Goal: Check status: Check status

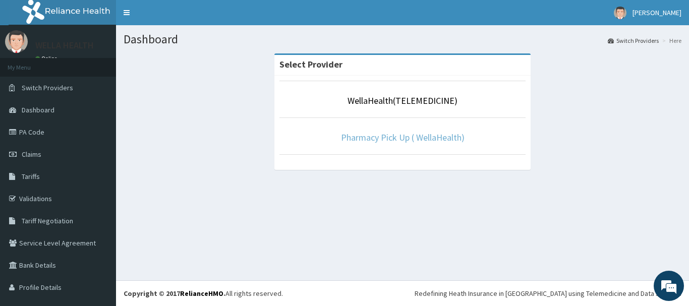
click at [383, 140] on link "Pharmacy Pick Up ( WellaHealth)" at bounding box center [403, 138] width 124 height 12
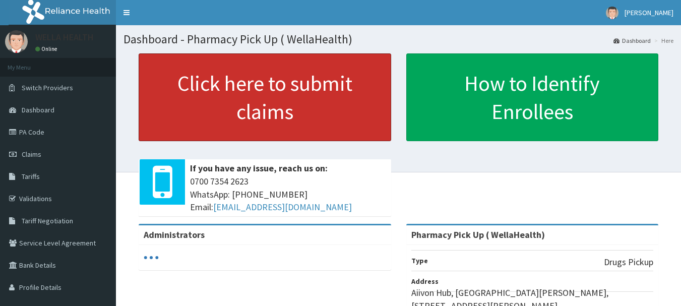
click at [235, 81] on link "Click here to submit claims" at bounding box center [265, 97] width 253 height 88
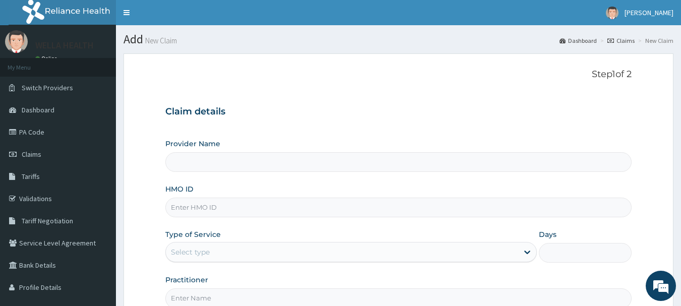
click at [624, 42] on link "Claims" at bounding box center [621, 40] width 27 height 9
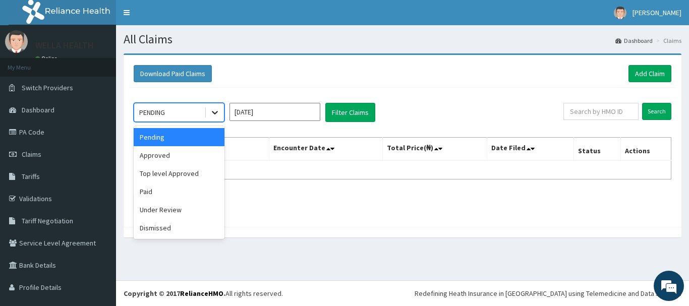
click at [214, 112] on icon at bounding box center [215, 112] width 10 height 10
click at [178, 154] on div "Approved" at bounding box center [179, 155] width 91 height 18
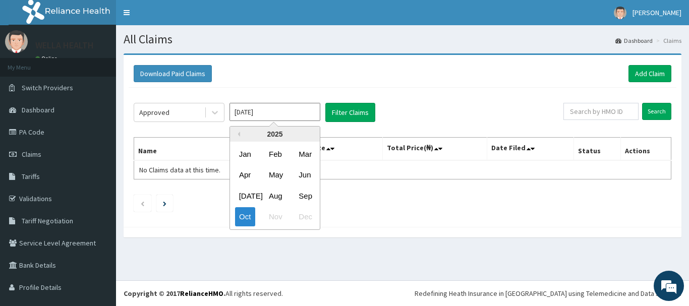
click at [278, 116] on input "Oct 2025" at bounding box center [275, 112] width 91 height 18
click at [305, 194] on div "Sep" at bounding box center [305, 196] width 20 height 19
type input "[DATE]"
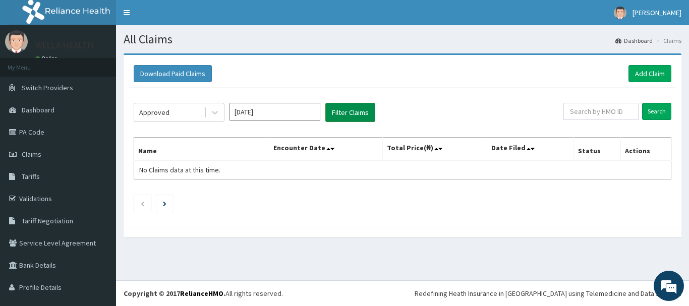
click at [360, 115] on button "Filter Claims" at bounding box center [350, 112] width 50 height 19
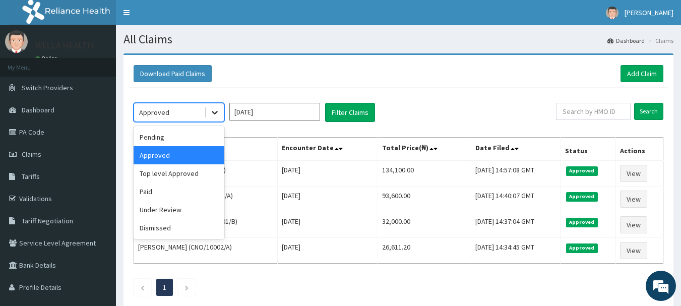
click at [214, 111] on icon at bounding box center [215, 112] width 10 height 10
click at [169, 195] on div "Paid" at bounding box center [179, 192] width 91 height 18
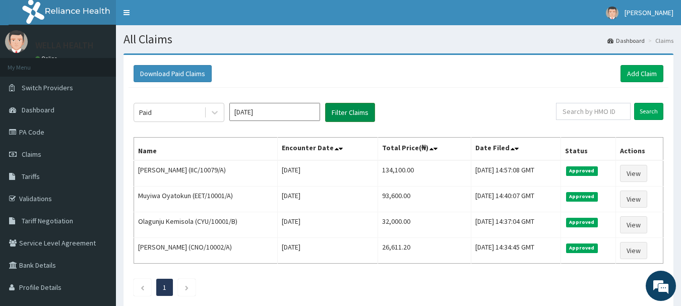
click at [342, 113] on button "Filter Claims" at bounding box center [350, 112] width 50 height 19
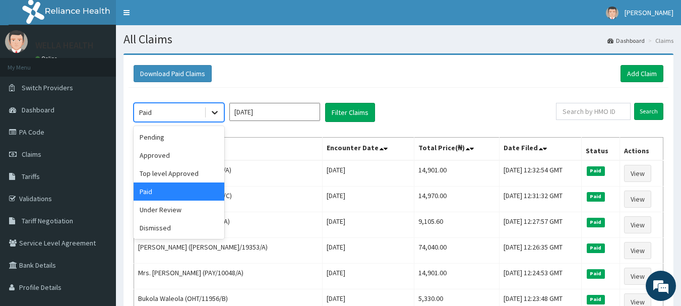
click at [209, 114] on div at bounding box center [215, 112] width 18 height 18
click at [167, 210] on div "Under Review" at bounding box center [179, 210] width 91 height 18
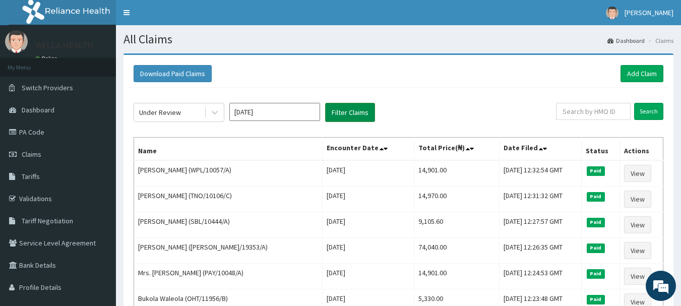
click at [337, 115] on button "Filter Claims" at bounding box center [350, 112] width 50 height 19
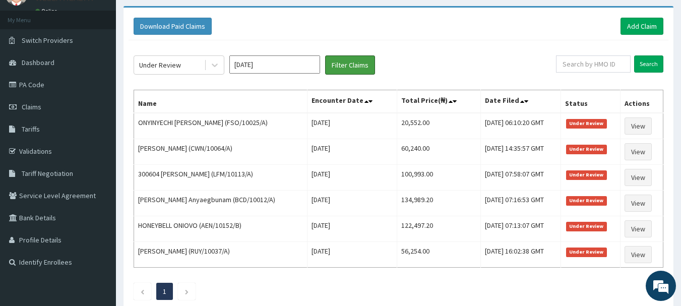
scroll to position [47, 0]
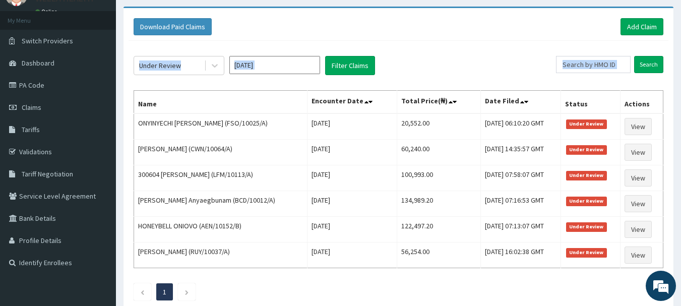
drag, startPoint x: 133, startPoint y: 91, endPoint x: 664, endPoint y: 260, distance: 557.4
click at [664, 260] on div "Under Review Sep 2025 Filter Claims Search Name Encounter Date Total Price(₦) D…" at bounding box center [399, 176] width 540 height 270
copy div "Under Review Filter Claims"
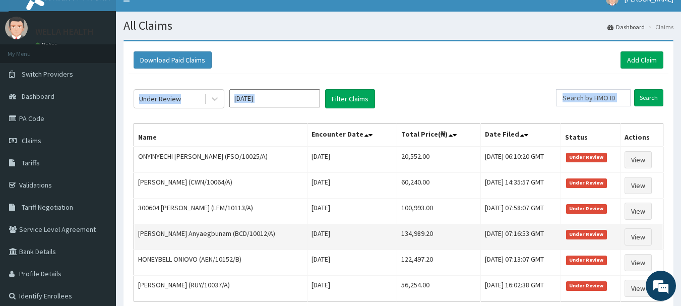
scroll to position [8, 0]
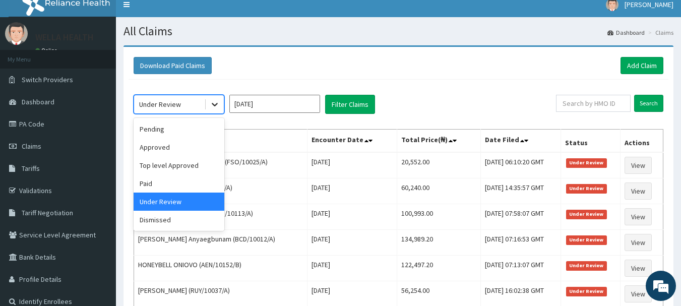
click at [213, 101] on icon at bounding box center [215, 104] width 10 height 10
click at [163, 218] on div "Dismissed" at bounding box center [179, 220] width 91 height 18
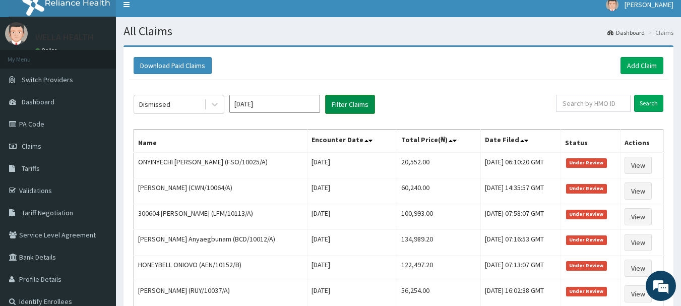
click at [350, 101] on button "Filter Claims" at bounding box center [350, 104] width 50 height 19
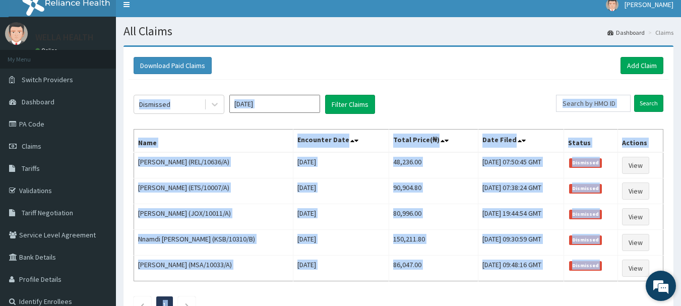
drag, startPoint x: 134, startPoint y: 128, endPoint x: 675, endPoint y: 271, distance: 559.9
click at [675, 271] on body "R EL Toggle navigation Omotola Olabode Omotola Olabode - omotola@wellahealth.co…" at bounding box center [340, 187] width 681 height 391
copy body "Dismissed Filter Claims Name Encounter Date Total Price(₦) Date Filed Status Ac…"
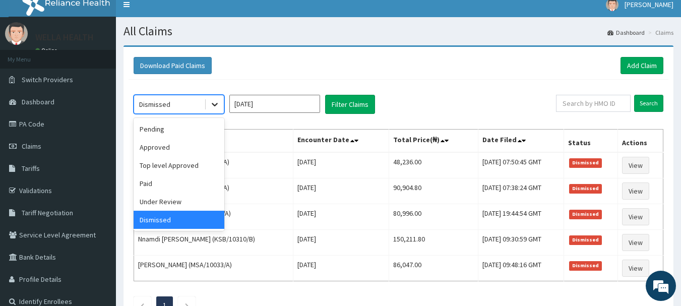
click at [217, 108] on icon at bounding box center [215, 104] width 10 height 10
click at [153, 148] on div "Approved" at bounding box center [179, 147] width 91 height 18
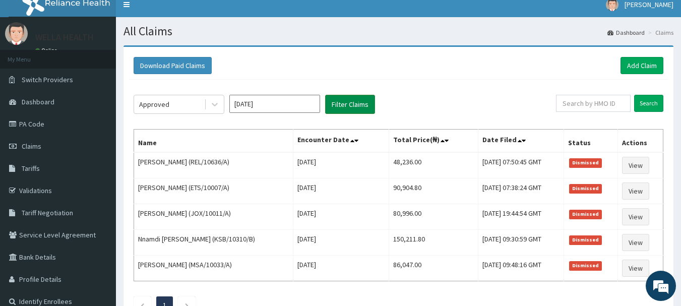
click at [335, 105] on button "Filter Claims" at bounding box center [350, 104] width 50 height 19
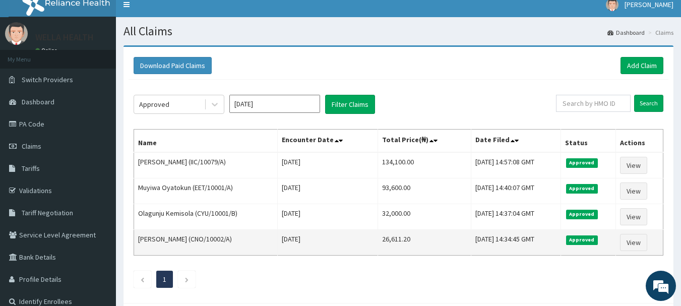
drag, startPoint x: 134, startPoint y: 130, endPoint x: 659, endPoint y: 240, distance: 537.1
click at [659, 240] on table "Name Encounter Date Total Price(₦) Date Filed Status Actions IKECHUKWU BLESSING…" at bounding box center [399, 192] width 530 height 127
copy thead
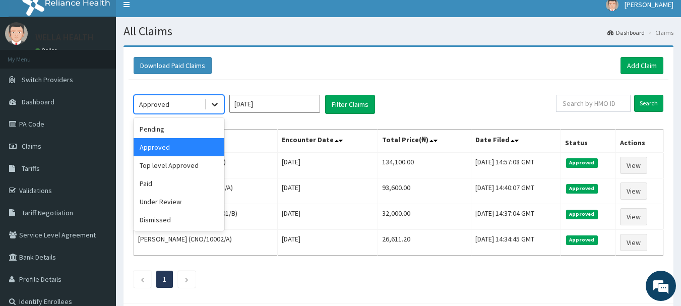
click at [213, 105] on icon at bounding box center [215, 104] width 10 height 10
click at [155, 130] on div "Pending" at bounding box center [179, 129] width 91 height 18
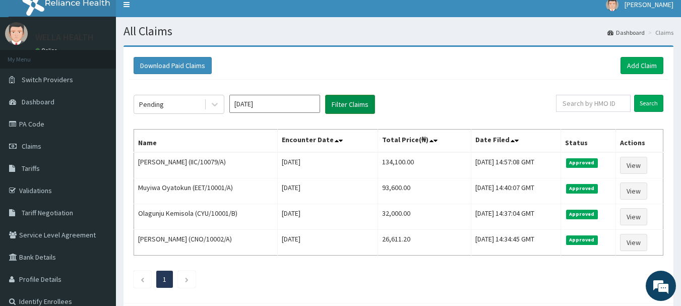
click at [369, 103] on button "Filter Claims" at bounding box center [350, 104] width 50 height 19
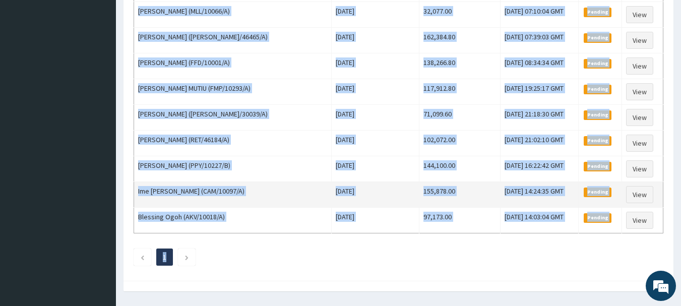
scroll to position [393, 0]
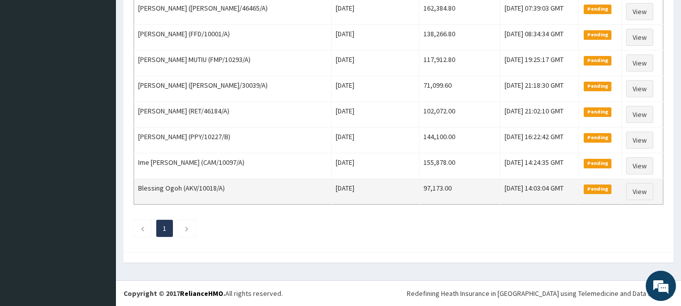
drag, startPoint x: 134, startPoint y: 55, endPoint x: 661, endPoint y: 200, distance: 546.8
copy thead
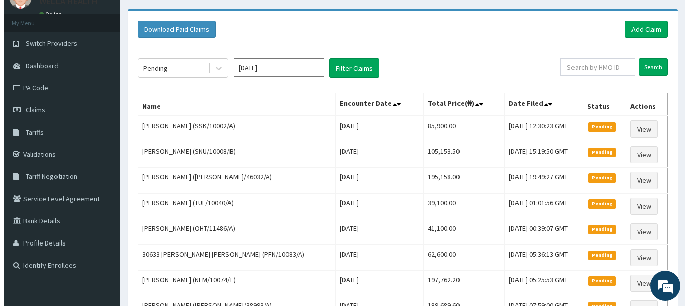
scroll to position [0, 0]
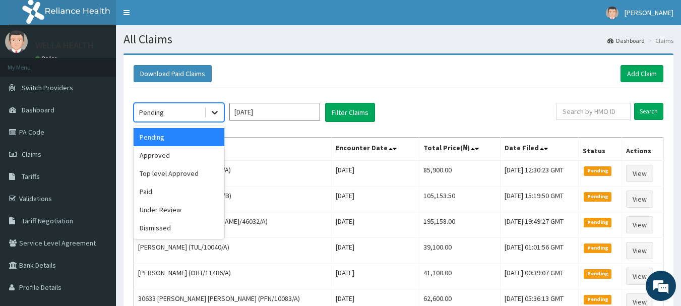
click at [215, 110] on icon at bounding box center [215, 112] width 10 height 10
click at [162, 174] on div "Top level Approved" at bounding box center [179, 173] width 91 height 18
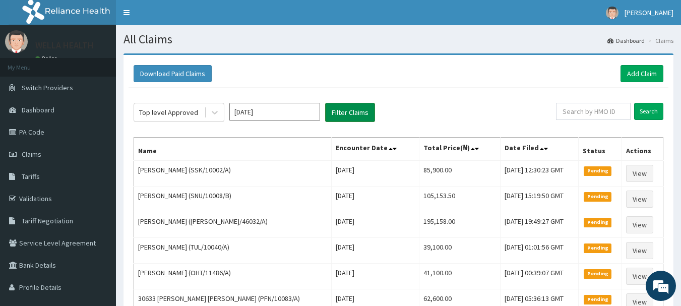
click at [339, 111] on button "Filter Claims" at bounding box center [350, 112] width 50 height 19
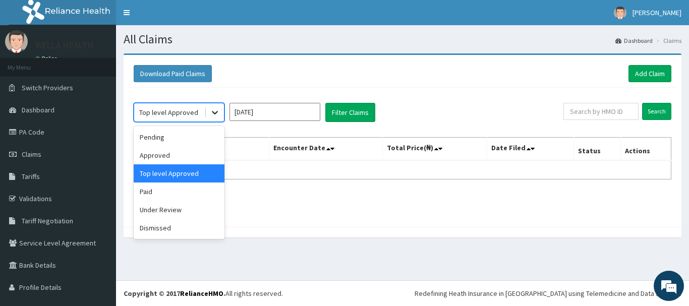
click at [215, 113] on icon at bounding box center [215, 112] width 10 height 10
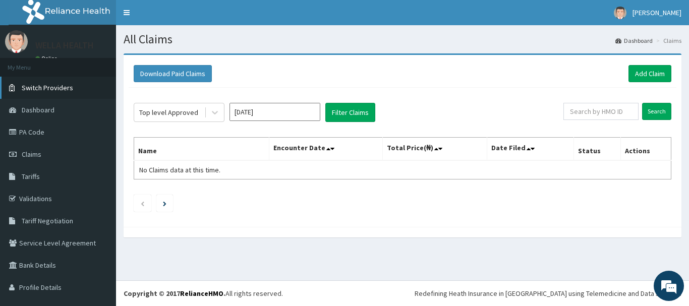
click at [83, 87] on link "Switch Providers" at bounding box center [58, 88] width 116 height 22
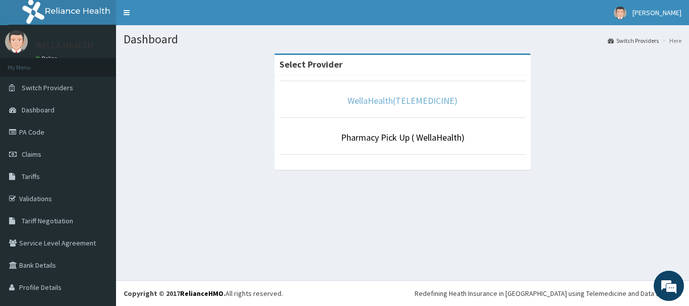
click at [390, 102] on link "WellaHealth(TELEMEDICINE)" at bounding box center [403, 101] width 110 height 12
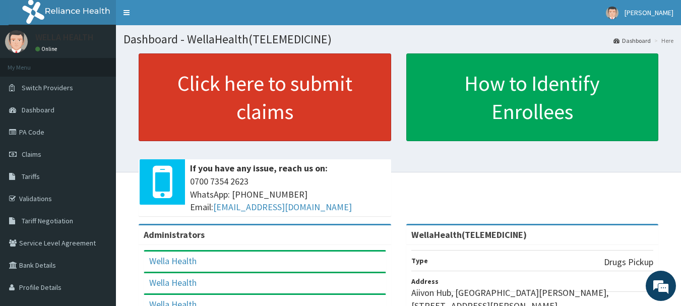
click at [332, 92] on link "Click here to submit claims" at bounding box center [265, 97] width 253 height 88
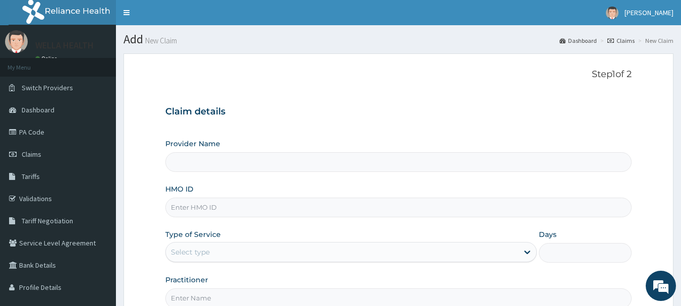
type input "WellaHealth(TELEMEDICINE)"
click at [620, 41] on link "Claims" at bounding box center [621, 40] width 27 height 9
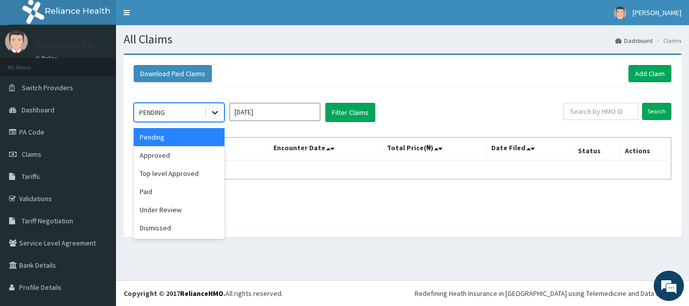
click at [216, 111] on icon at bounding box center [215, 112] width 10 height 10
click at [176, 141] on div "Pending" at bounding box center [179, 137] width 91 height 18
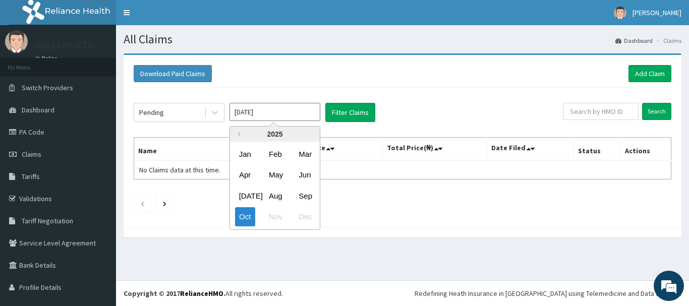
click at [279, 111] on input "[DATE]" at bounding box center [275, 112] width 91 height 18
click at [300, 198] on div "Sep" at bounding box center [305, 196] width 20 height 19
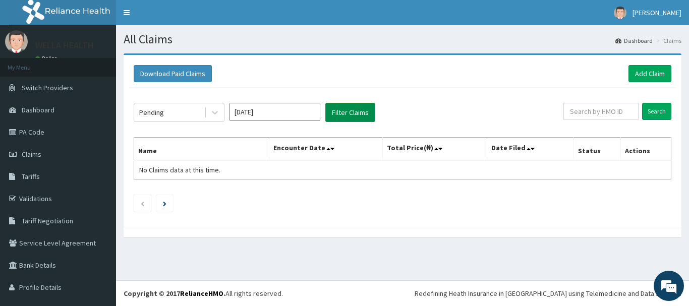
click at [349, 115] on button "Filter Claims" at bounding box center [350, 112] width 50 height 19
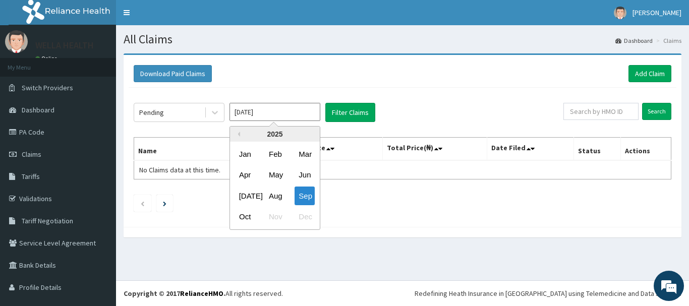
click at [264, 115] on input "[DATE]" at bounding box center [275, 112] width 91 height 18
click at [245, 215] on div "Oct" at bounding box center [245, 217] width 20 height 19
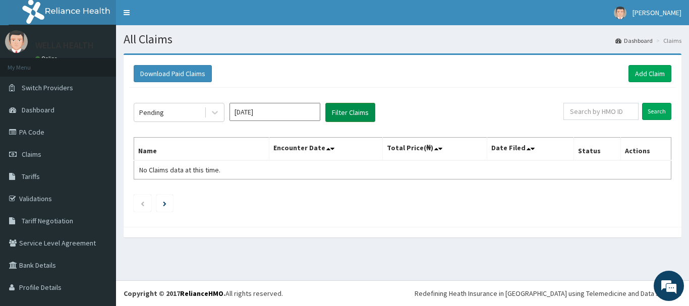
click at [370, 109] on button "Filter Claims" at bounding box center [350, 112] width 50 height 19
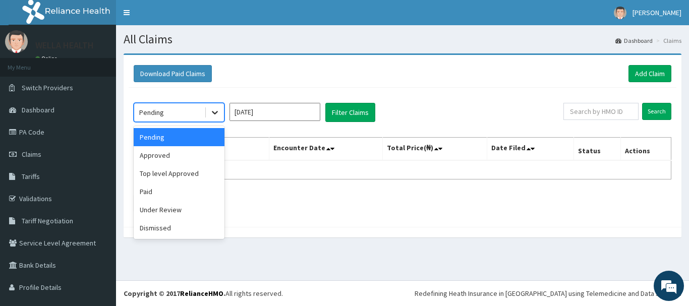
click at [210, 117] on icon at bounding box center [215, 112] width 10 height 10
click at [186, 152] on div "Approved" at bounding box center [179, 155] width 91 height 18
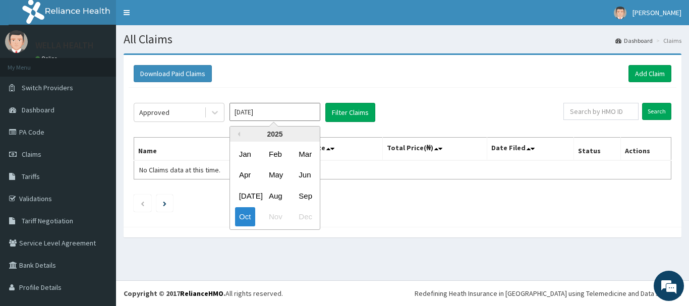
click at [282, 106] on input "[DATE]" at bounding box center [275, 112] width 91 height 18
click at [308, 192] on div "Sep" at bounding box center [305, 196] width 20 height 19
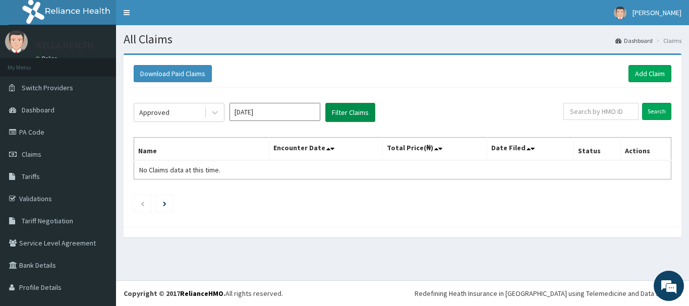
click at [363, 115] on button "Filter Claims" at bounding box center [350, 112] width 50 height 19
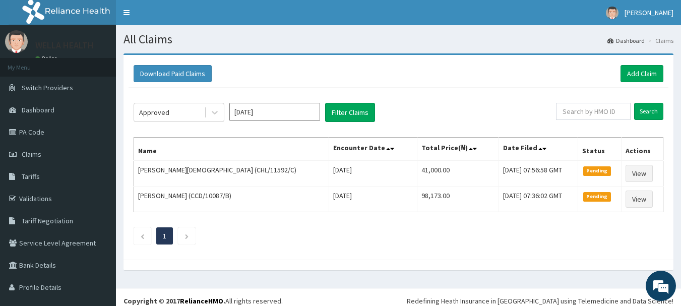
drag, startPoint x: 134, startPoint y: 138, endPoint x: 663, endPoint y: 207, distance: 533.6
click at [663, 207] on div "Download Paid Claims Add Claim × Note you can only download claims within a max…" at bounding box center [399, 157] width 550 height 205
copy thead
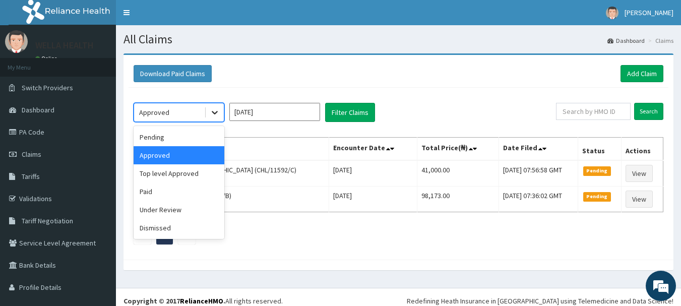
click at [219, 110] on icon at bounding box center [215, 112] width 10 height 10
click at [196, 156] on div "Approved" at bounding box center [179, 155] width 91 height 18
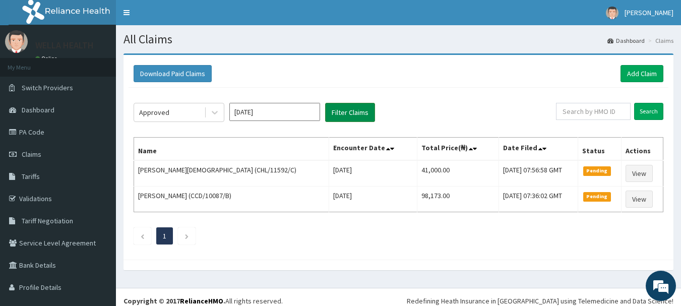
click at [350, 110] on button "Filter Claims" at bounding box center [350, 112] width 50 height 19
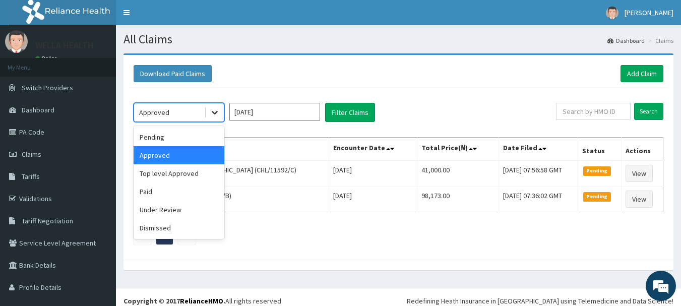
click at [219, 111] on icon at bounding box center [215, 112] width 10 height 10
click at [175, 177] on div "Top level Approved" at bounding box center [179, 173] width 91 height 18
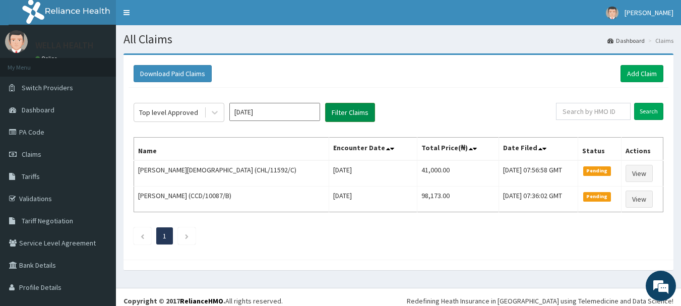
click at [365, 113] on button "Filter Claims" at bounding box center [350, 112] width 50 height 19
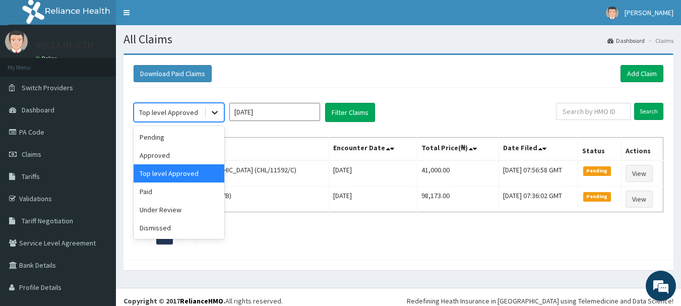
click at [212, 116] on icon at bounding box center [215, 112] width 10 height 10
click at [184, 198] on div "Paid" at bounding box center [179, 192] width 91 height 18
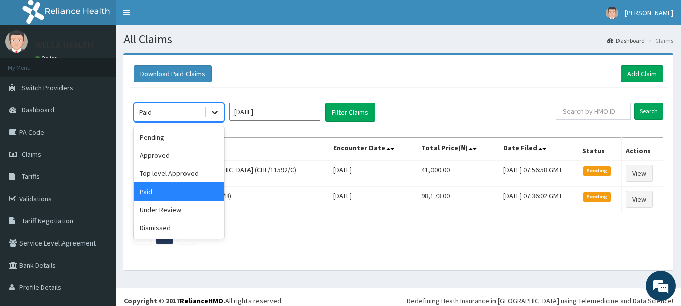
click at [210, 111] on icon at bounding box center [215, 112] width 10 height 10
click at [191, 209] on div "Under Review" at bounding box center [179, 210] width 91 height 18
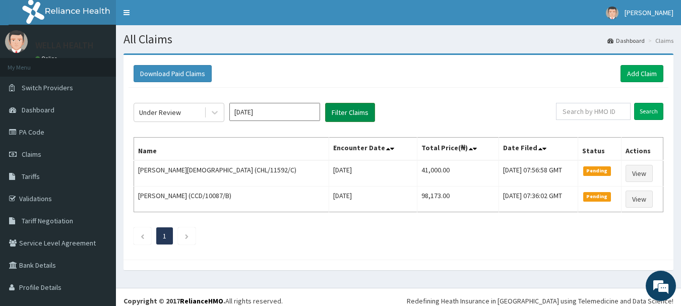
click at [358, 112] on button "Filter Claims" at bounding box center [350, 112] width 50 height 19
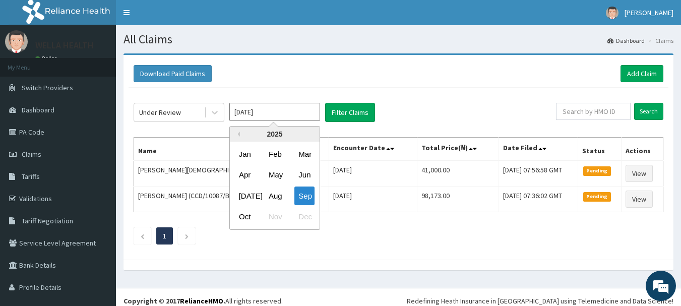
click at [261, 112] on input "[DATE]" at bounding box center [275, 112] width 91 height 18
click at [245, 213] on div "Oct" at bounding box center [245, 217] width 20 height 19
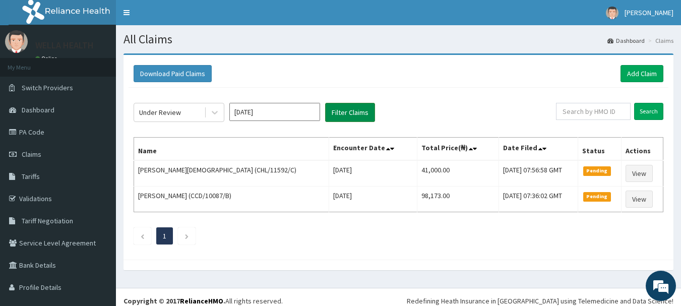
click at [337, 115] on button "Filter Claims" at bounding box center [350, 112] width 50 height 19
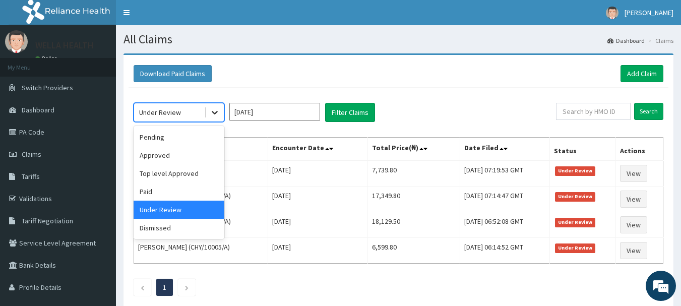
click at [218, 115] on icon at bounding box center [215, 112] width 10 height 10
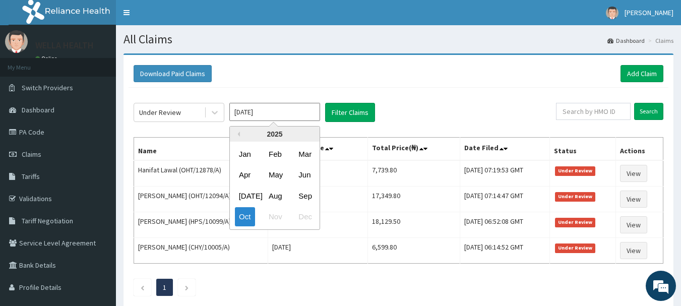
click at [269, 114] on input "[DATE]" at bounding box center [275, 112] width 91 height 18
click at [299, 196] on div "Sep" at bounding box center [305, 196] width 20 height 19
type input "[DATE]"
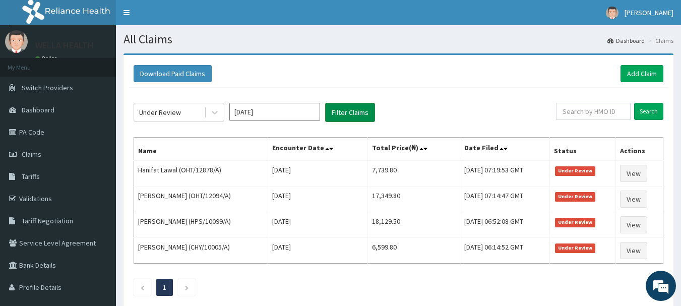
click at [359, 117] on button "Filter Claims" at bounding box center [350, 112] width 50 height 19
click at [211, 115] on icon at bounding box center [215, 112] width 10 height 10
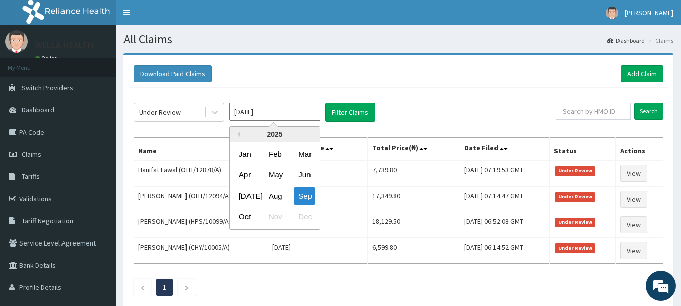
click at [290, 120] on input "[DATE]" at bounding box center [275, 112] width 91 height 18
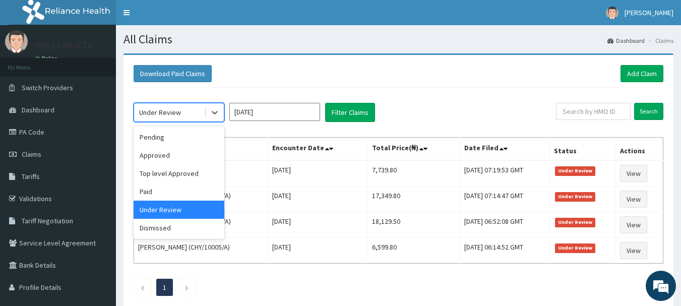
click at [203, 116] on div "Under Review" at bounding box center [169, 112] width 70 height 16
click at [176, 221] on div "Dismissed" at bounding box center [179, 228] width 91 height 18
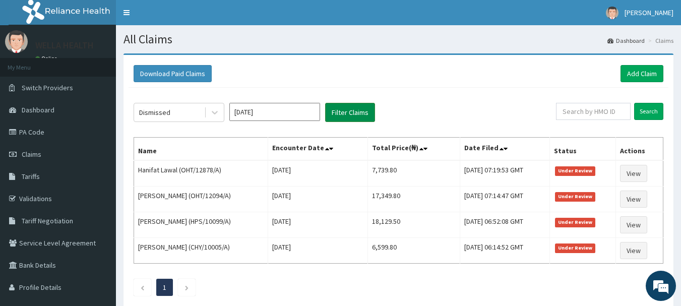
click at [348, 115] on button "Filter Claims" at bounding box center [350, 112] width 50 height 19
